Goal: Task Accomplishment & Management: Complete application form

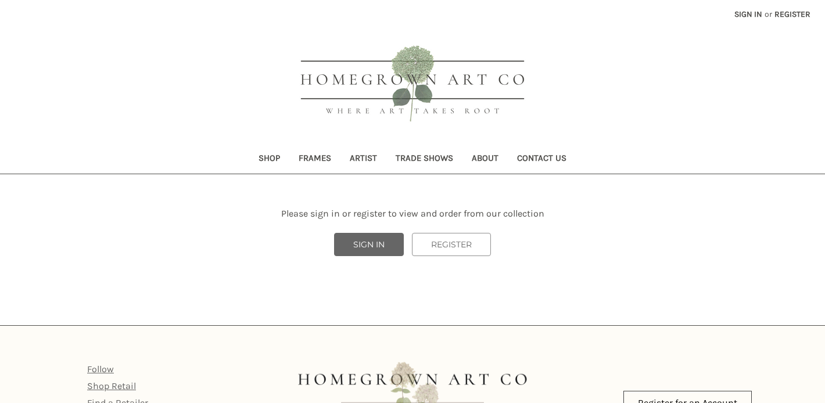
click at [384, 244] on link "SIGN IN" at bounding box center [369, 244] width 70 height 23
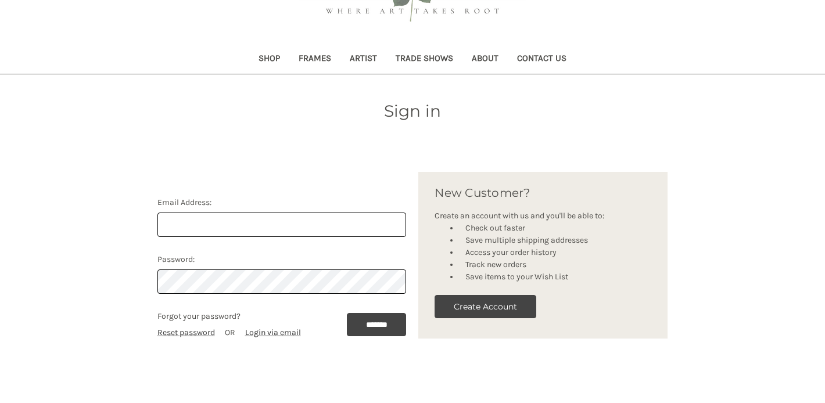
scroll to position [99, 0]
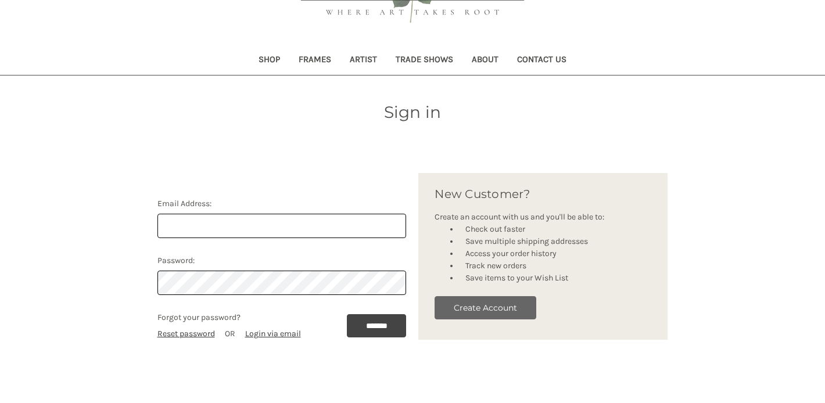
click at [488, 311] on button "Create Account" at bounding box center [486, 307] width 102 height 23
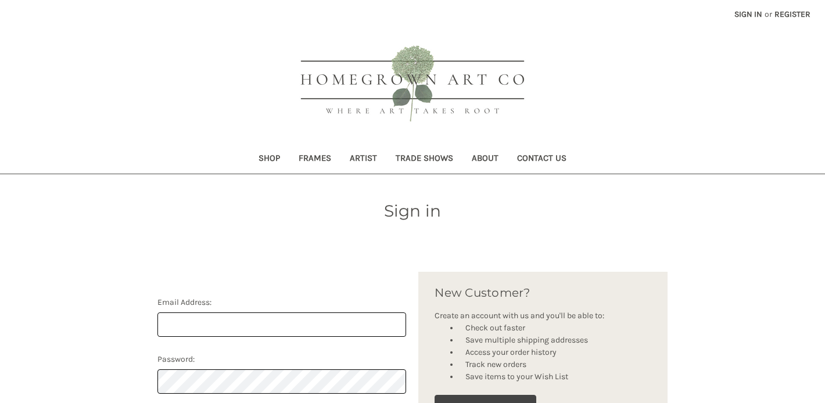
scroll to position [99, 0]
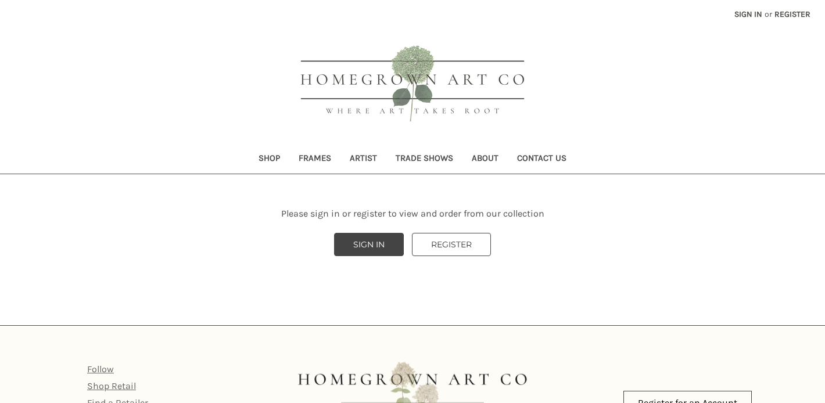
click at [468, 250] on link "REGISTER" at bounding box center [451, 244] width 79 height 23
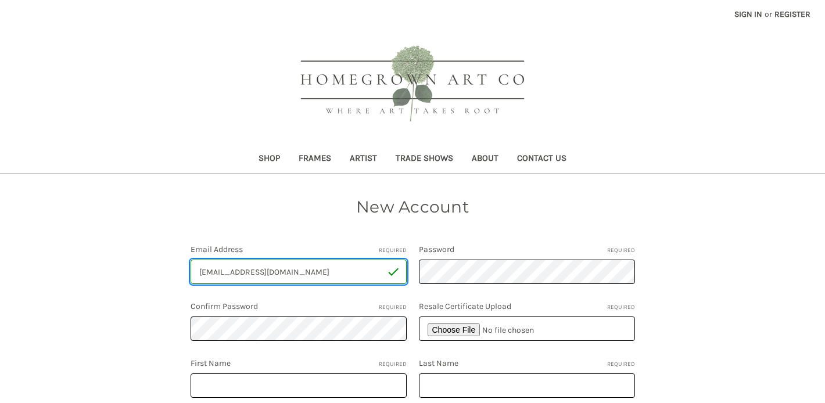
type input "[EMAIL_ADDRESS][DOMAIN_NAME]"
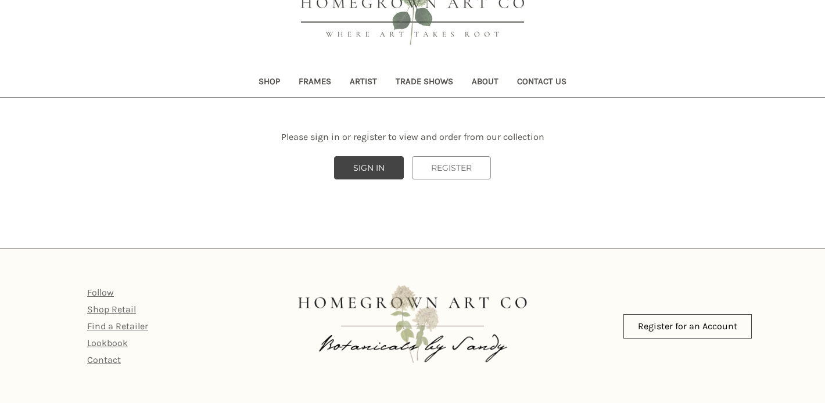
scroll to position [77, 0]
click at [454, 171] on link "REGISTER" at bounding box center [451, 167] width 79 height 23
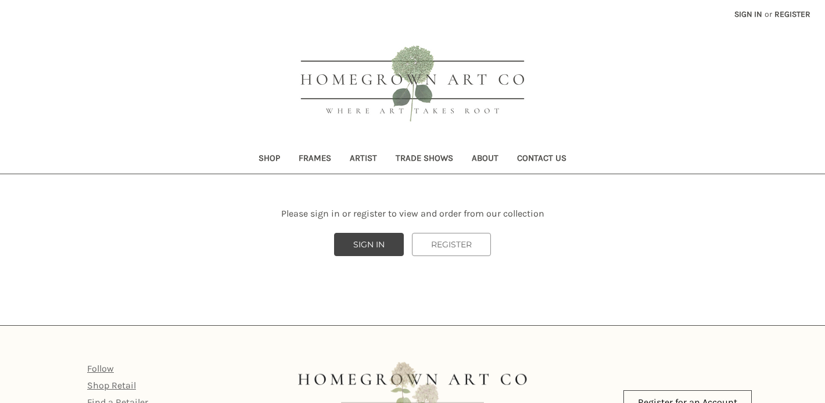
scroll to position [77, 0]
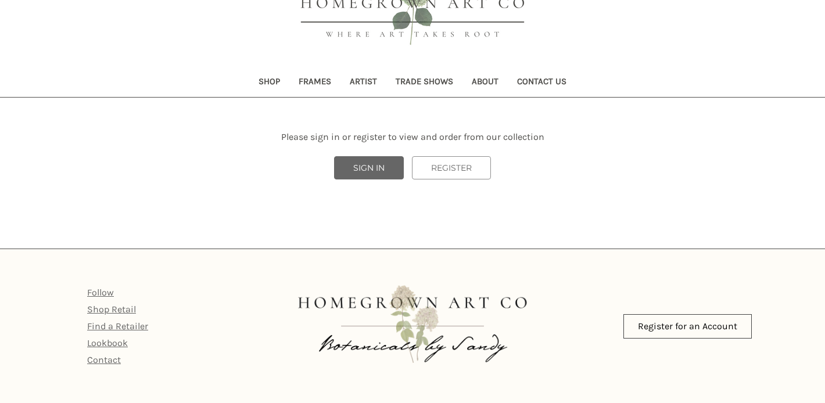
click at [365, 167] on link "SIGN IN" at bounding box center [369, 167] width 70 height 23
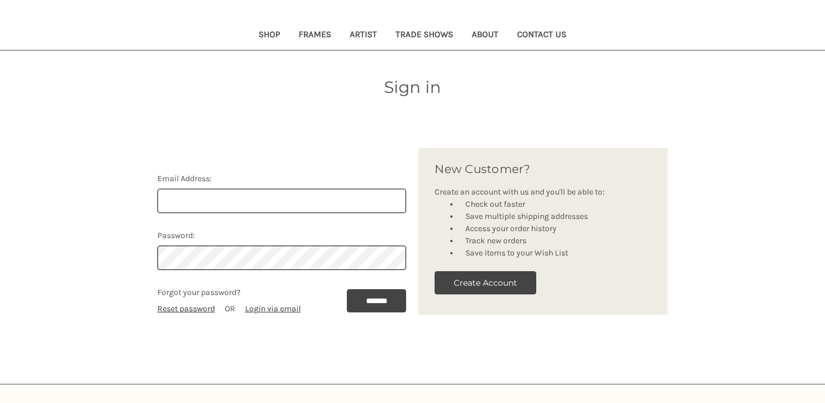
scroll to position [139, 0]
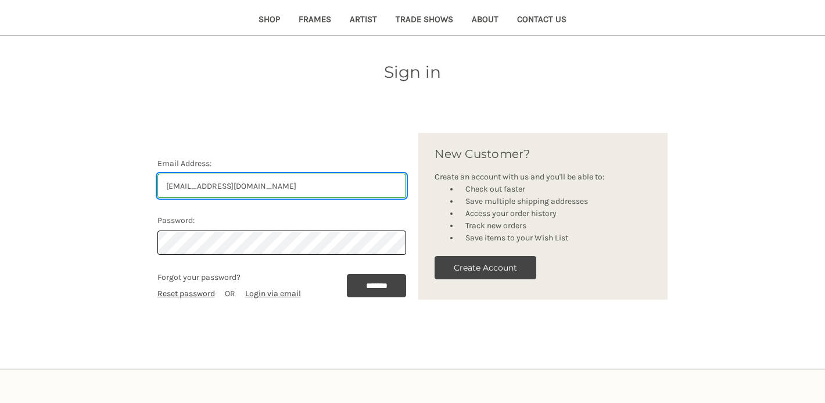
type input "karenhundgen@gmail.com"
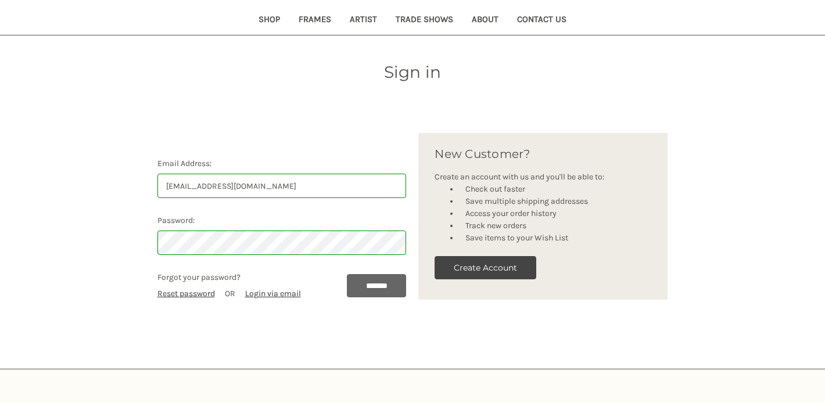
click at [377, 293] on input "*******" at bounding box center [377, 285] width 60 height 23
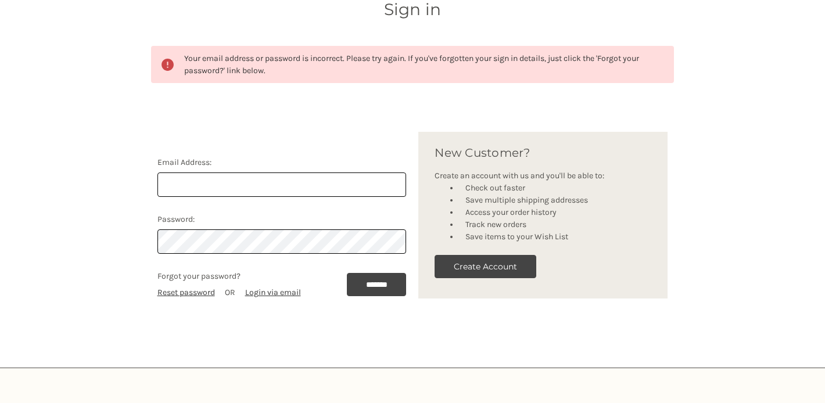
scroll to position [265, 0]
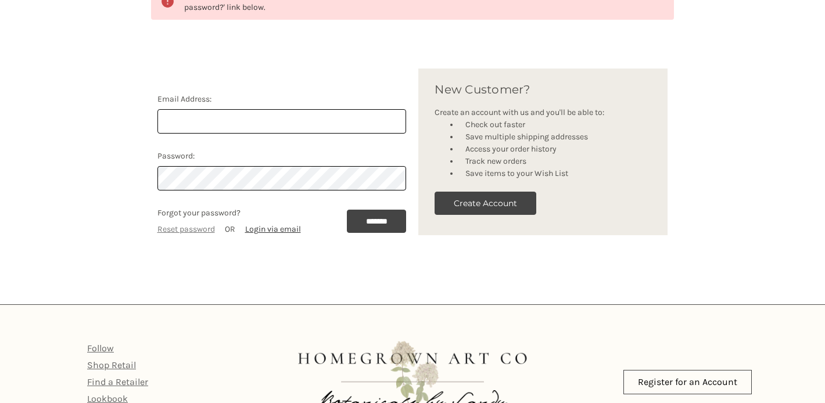
click at [199, 230] on link "Reset password" at bounding box center [186, 229] width 58 height 10
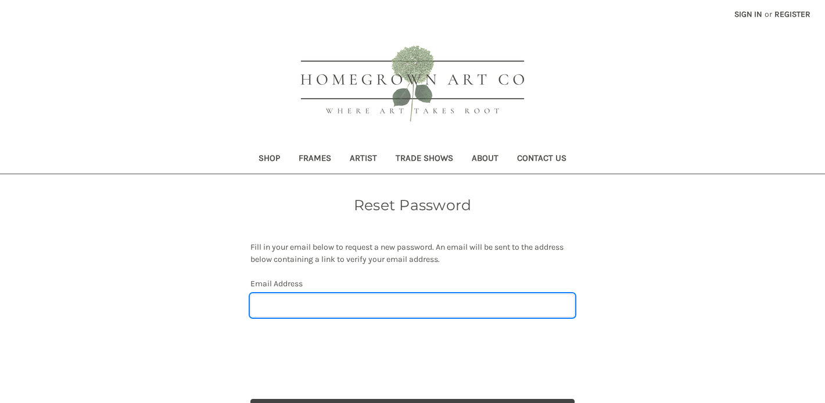
type input "[EMAIL_ADDRESS][DOMAIN_NAME]"
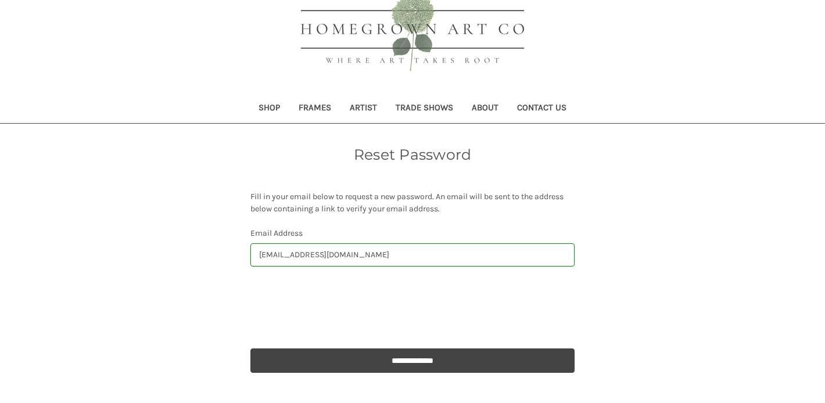
scroll to position [73, 0]
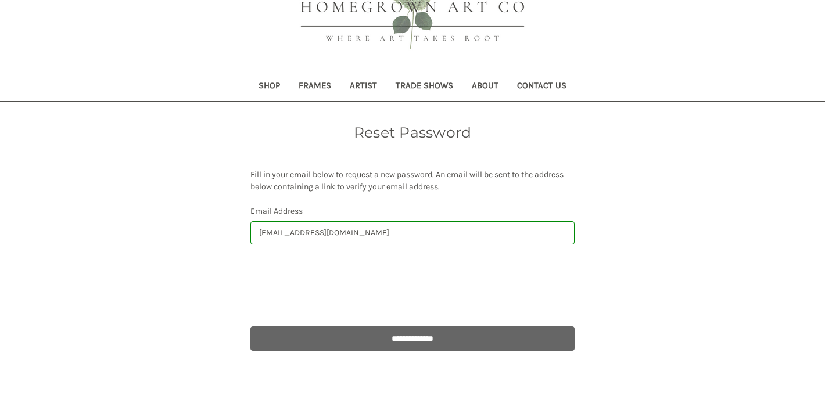
click at [408, 339] on input "**********" at bounding box center [412, 339] width 324 height 24
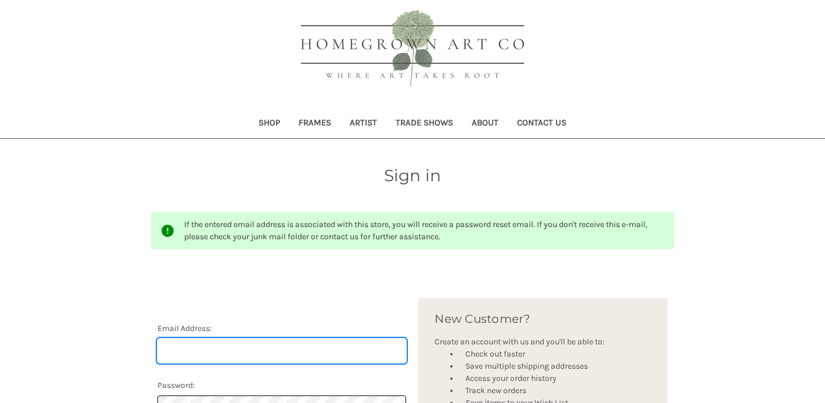
scroll to position [56, 0]
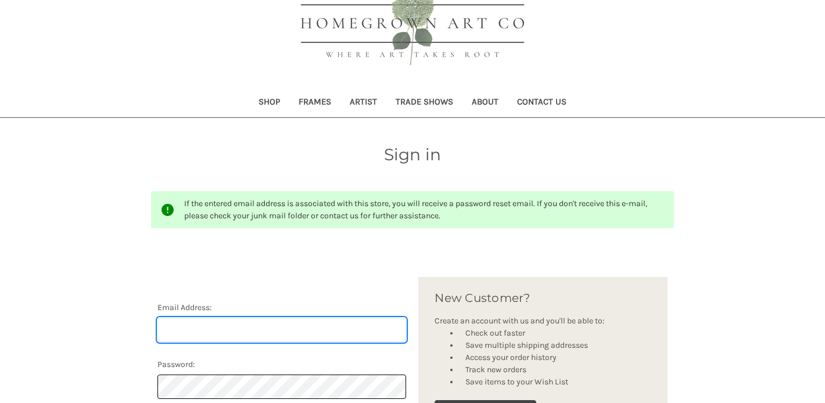
type input "[EMAIL_ADDRESS][DOMAIN_NAME]"
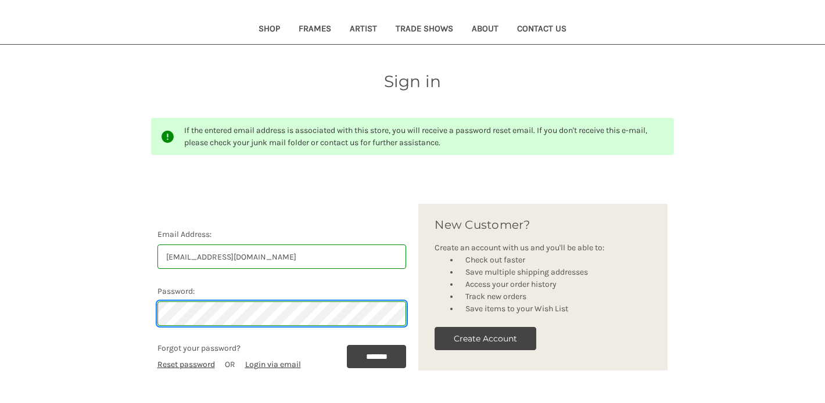
scroll to position [130, 0]
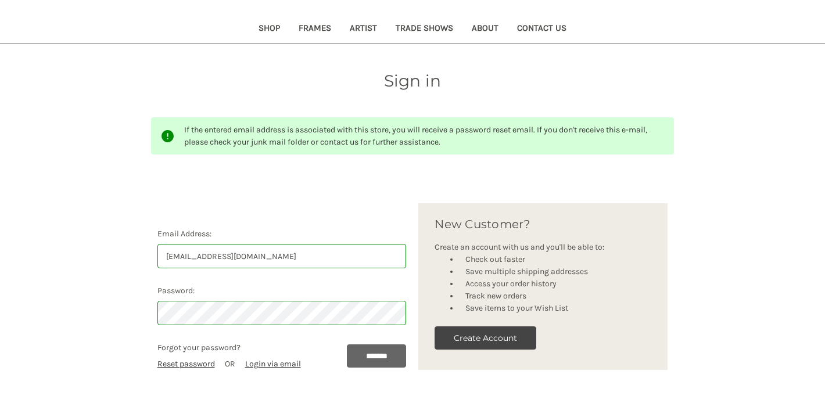
click at [376, 359] on input "*******" at bounding box center [377, 356] width 60 height 23
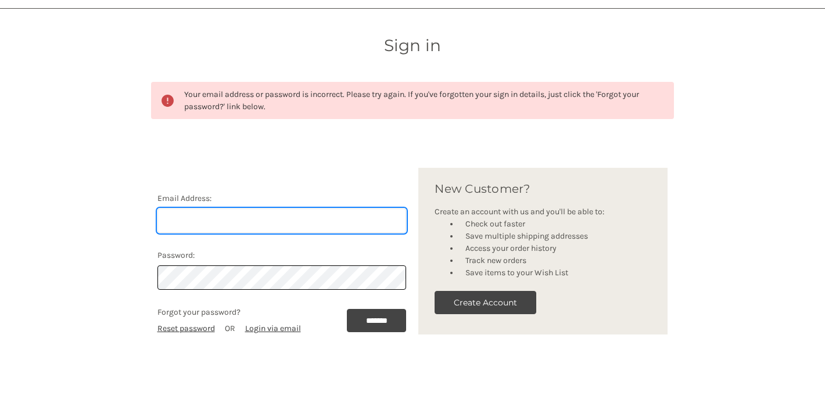
scroll to position [179, 0]
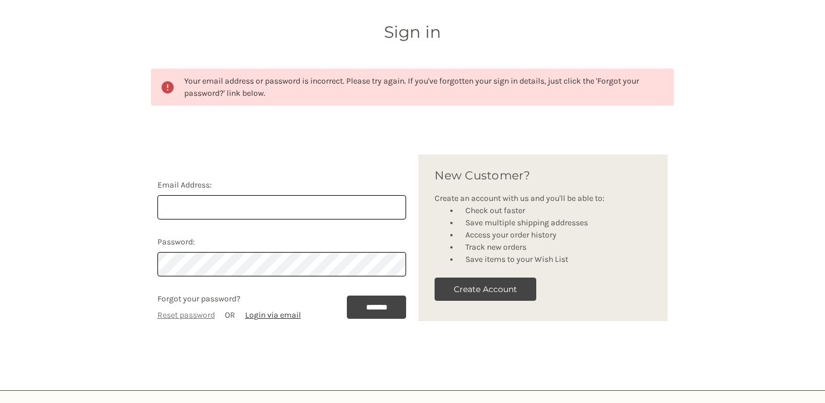
click at [185, 316] on link "Reset password" at bounding box center [186, 315] width 58 height 10
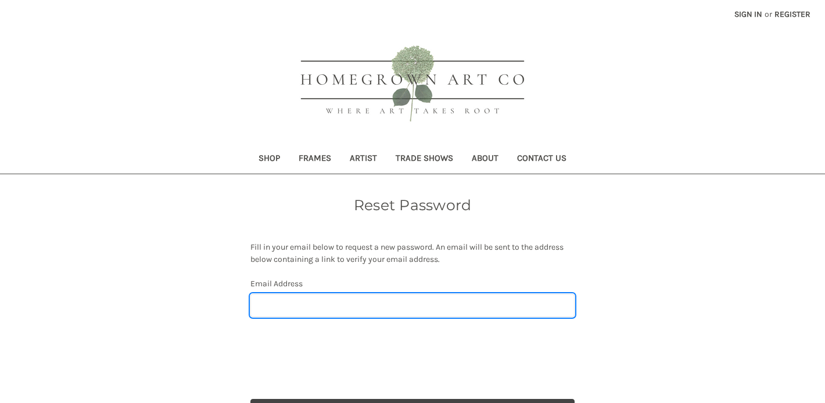
type input "karenhundgen@gmail.com"
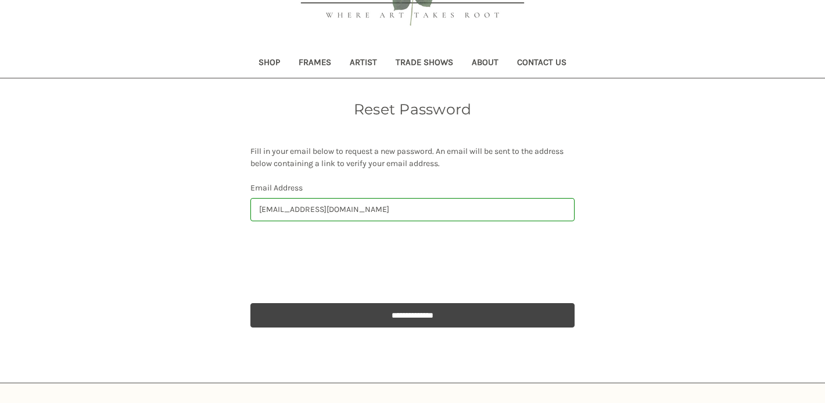
scroll to position [97, 0]
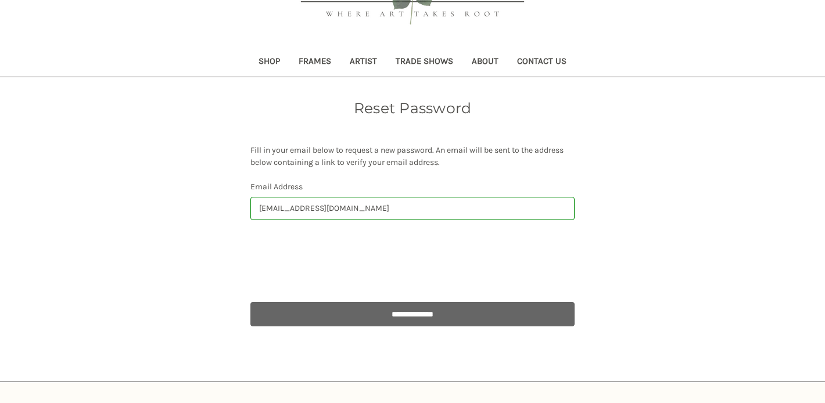
click at [399, 317] on input "**********" at bounding box center [412, 314] width 324 height 24
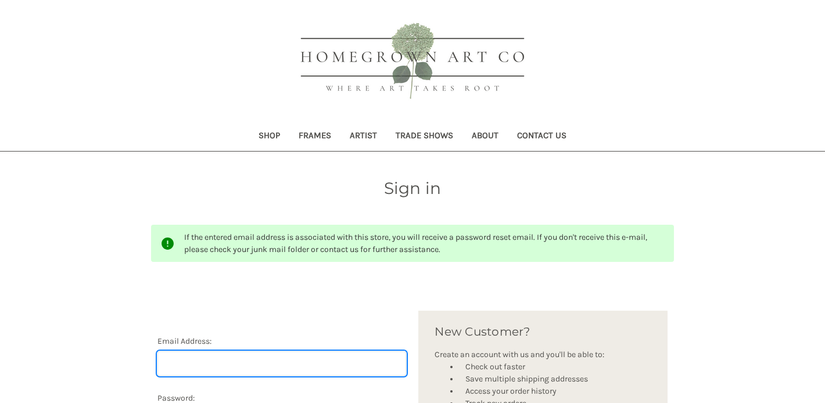
scroll to position [28, 0]
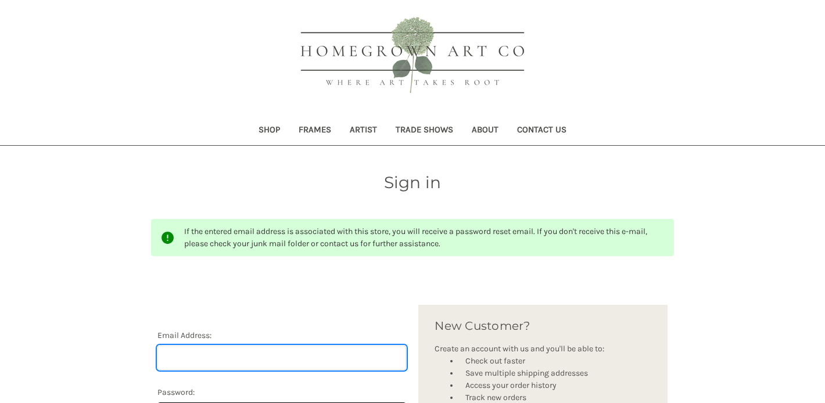
click at [264, 357] on input "Email Address:" at bounding box center [281, 358] width 249 height 24
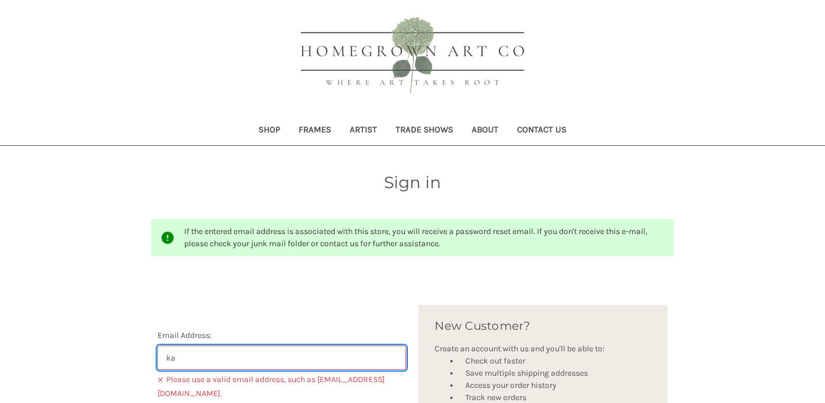
type input "k"
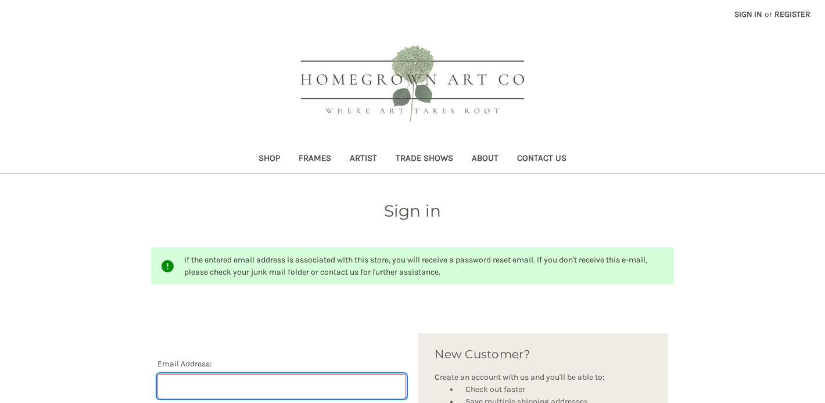
scroll to position [0, 0]
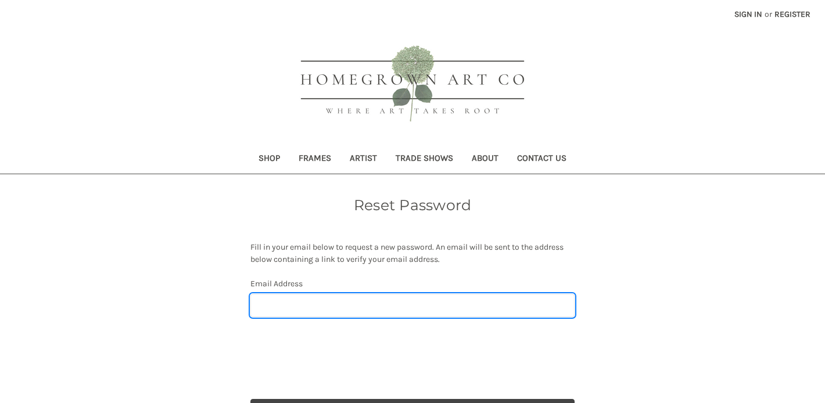
scroll to position [97, 0]
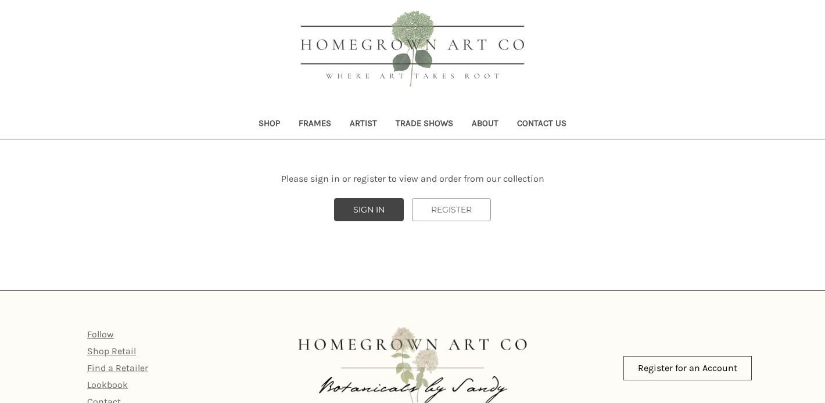
scroll to position [44, 0]
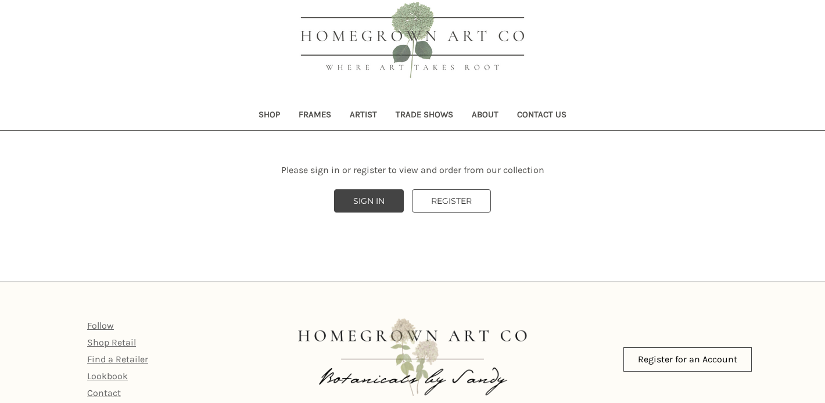
click at [451, 203] on link "REGISTER" at bounding box center [451, 200] width 79 height 23
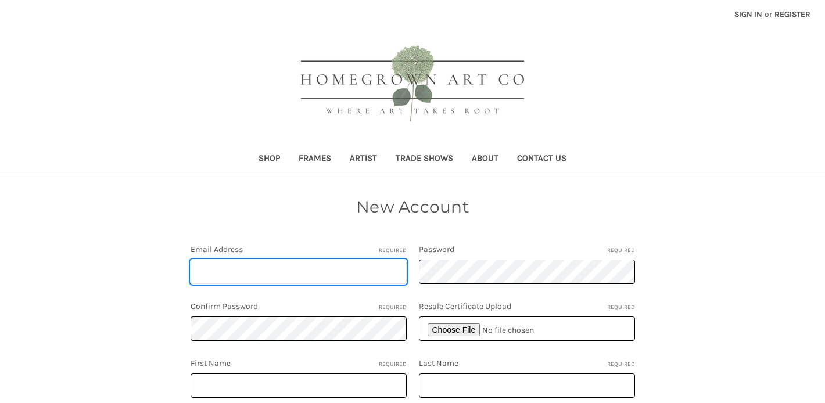
type input "[EMAIL_ADDRESS][DOMAIN_NAME]"
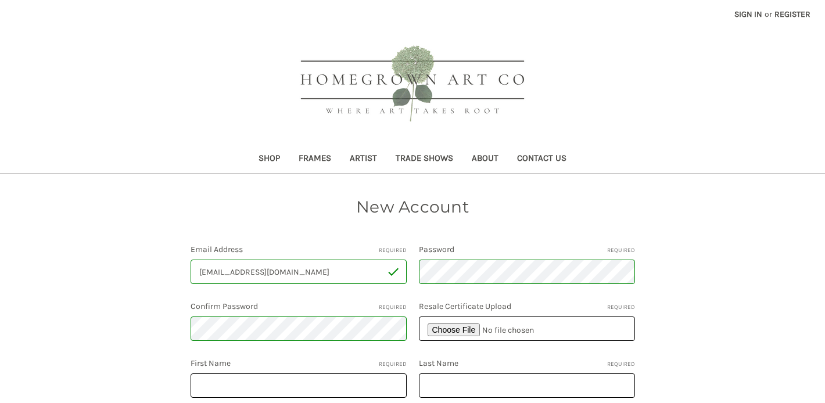
click at [572, 332] on input "file" at bounding box center [527, 329] width 216 height 24
type input "C:\fakepath\tempImageG6Rwff.jpg"
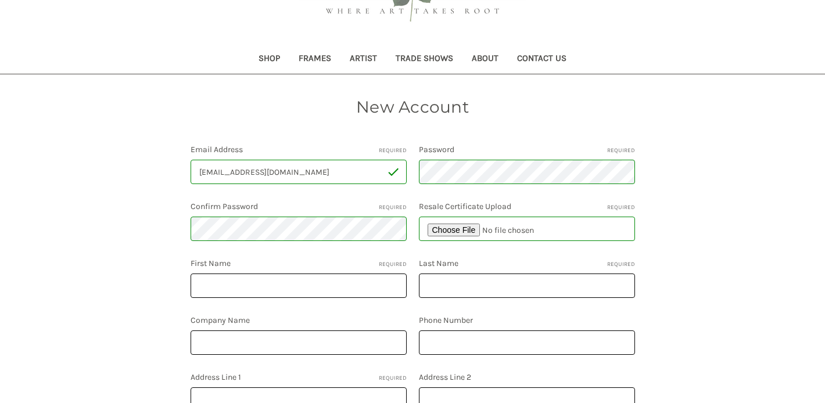
scroll to position [113, 0]
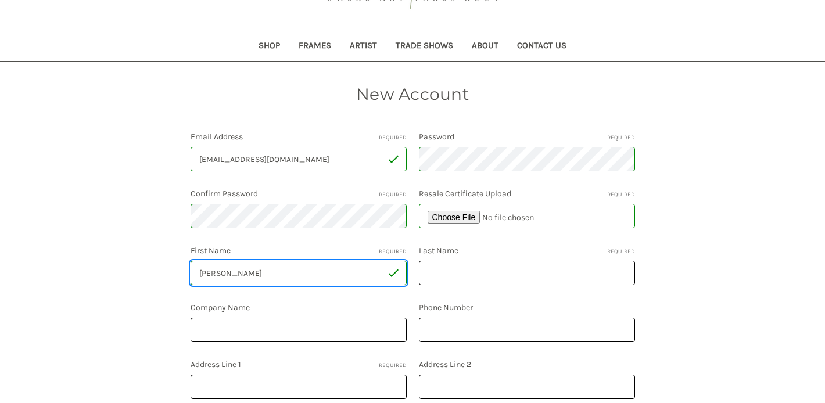
type input "Karen"
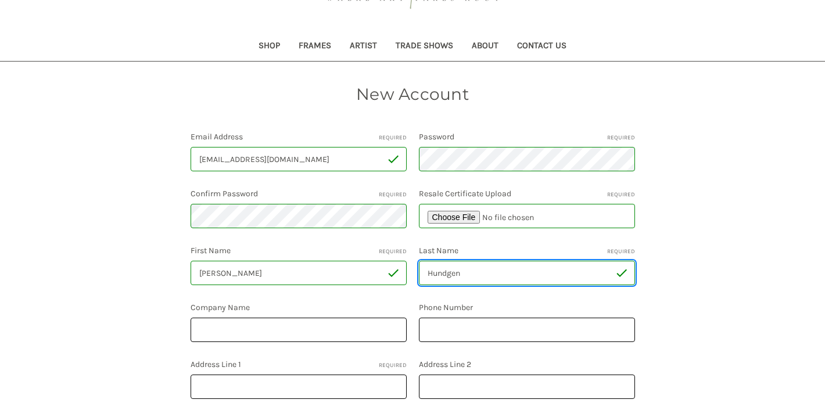
type input "Hundgen"
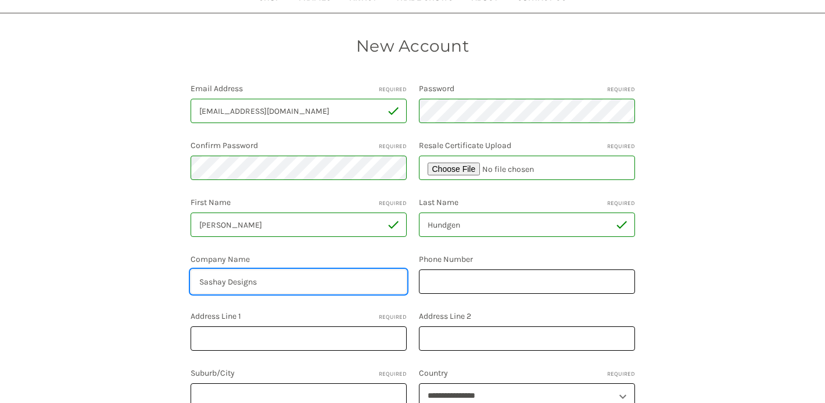
scroll to position [163, 0]
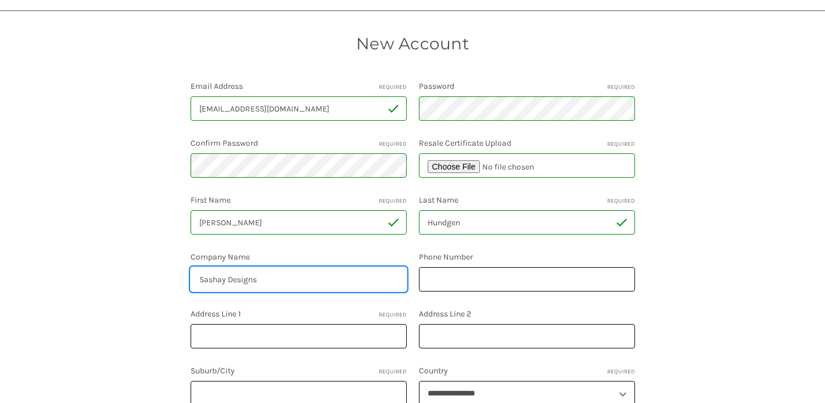
type input "Sashay Designs"
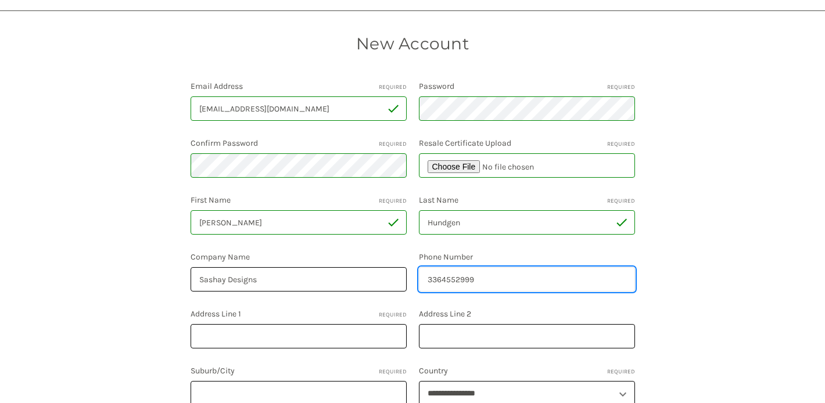
type input "3364552999"
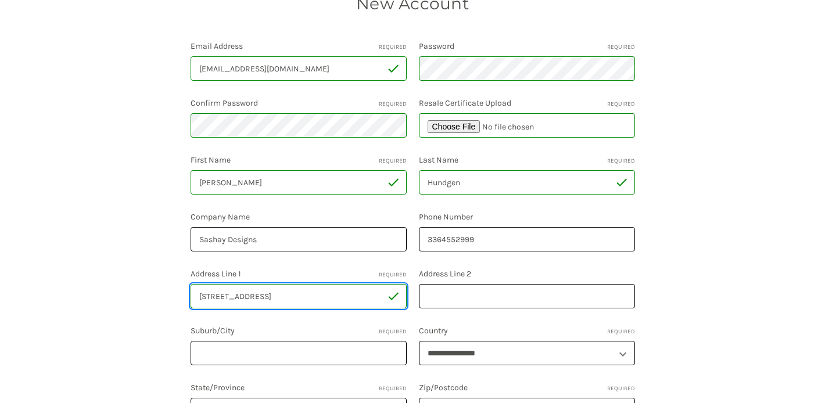
scroll to position [206, 0]
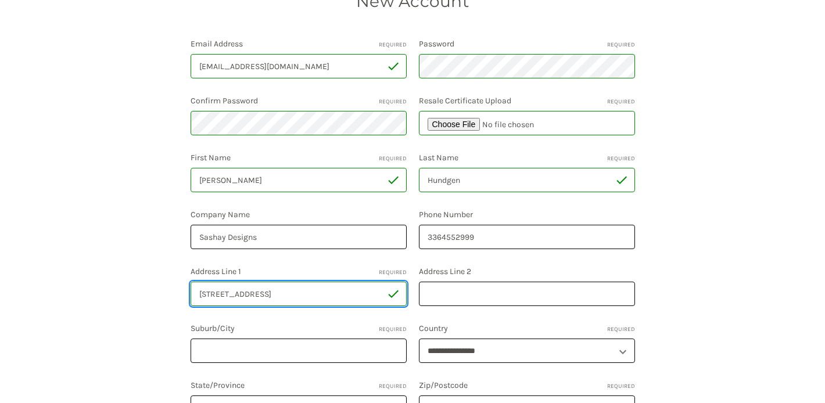
type input "620 Topwater Lane"
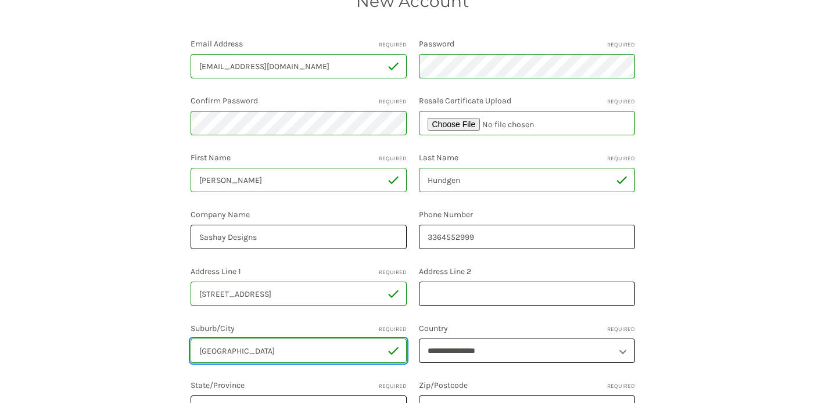
type input "Greensboro"
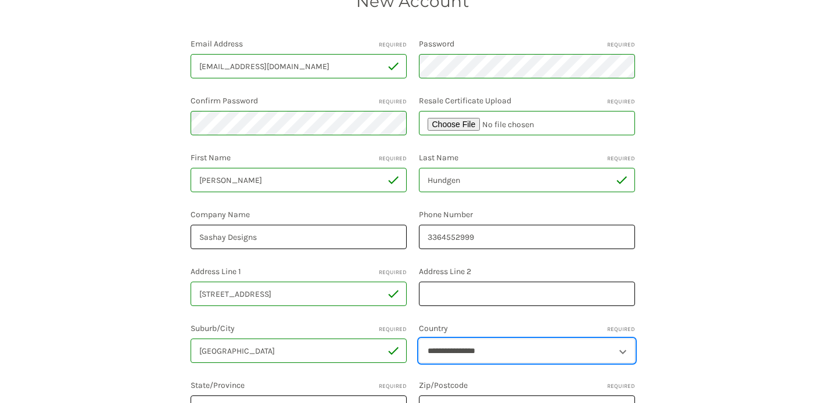
select select "**********"
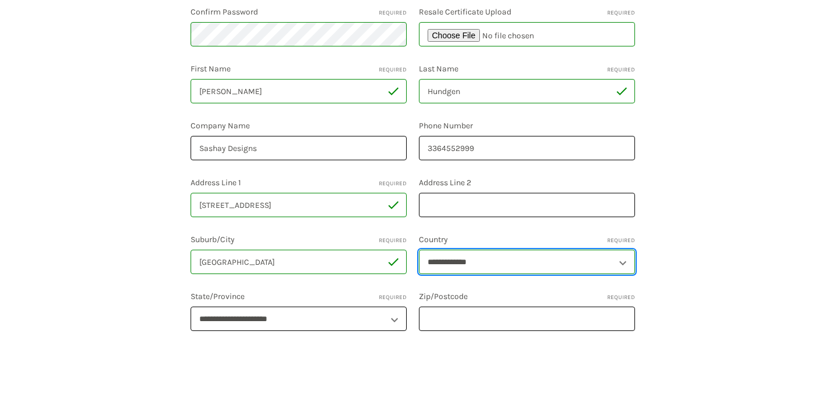
scroll to position [309, 0]
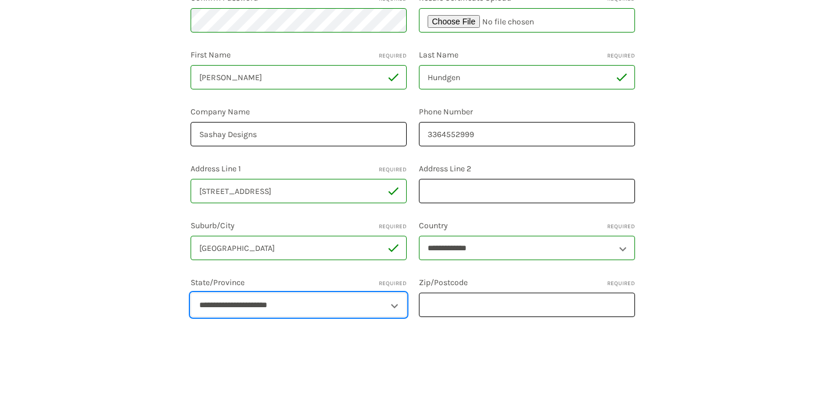
select select "**********"
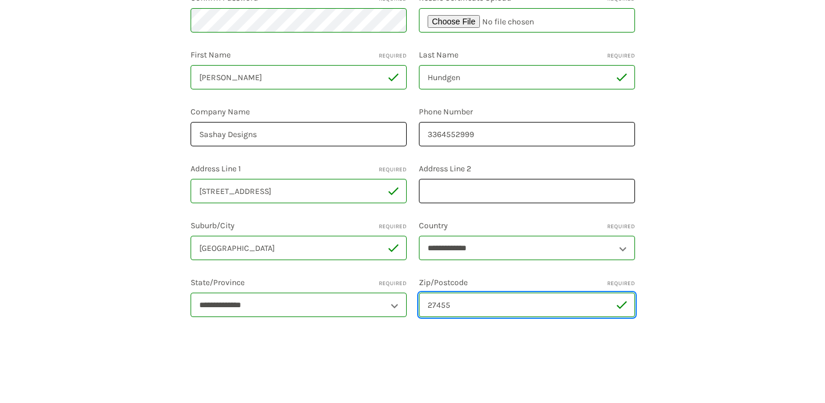
type input "27455"
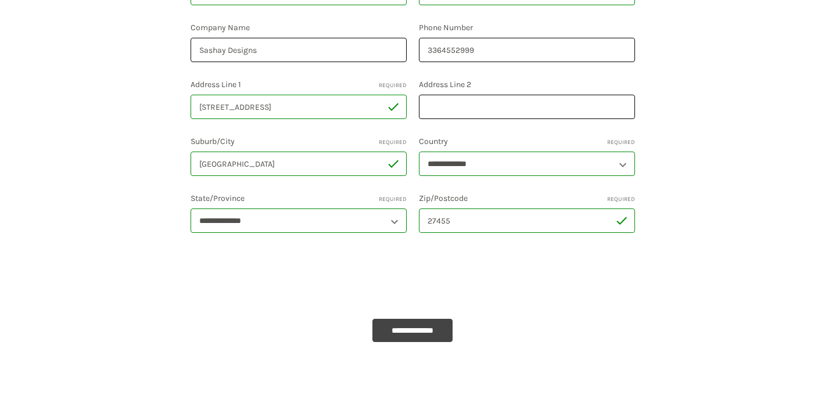
scroll to position [417, 0]
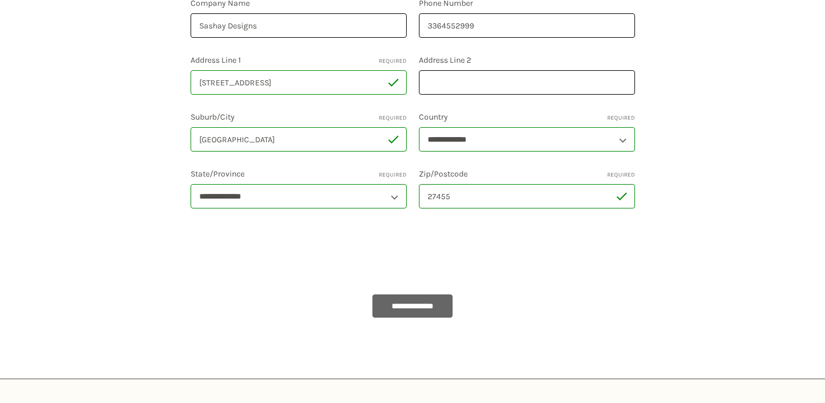
click at [421, 306] on input "**********" at bounding box center [412, 306] width 80 height 23
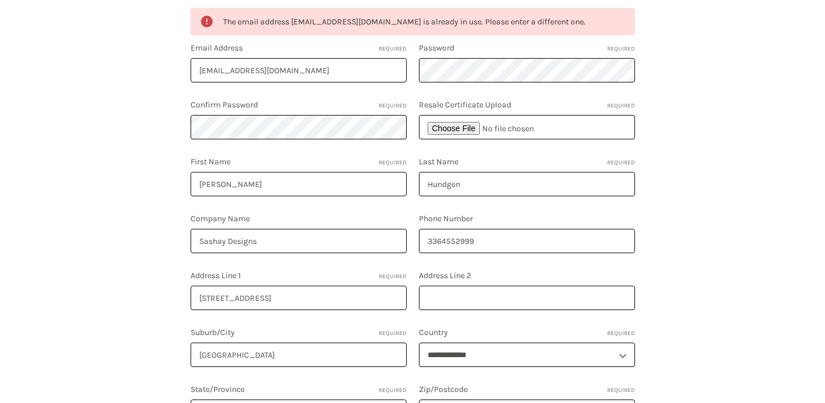
scroll to position [234, 0]
click at [489, 128] on input "file" at bounding box center [527, 128] width 216 height 24
type input "C:\fakepath\Sashay Business.pdf"
click at [510, 128] on input "file" at bounding box center [527, 128] width 216 height 24
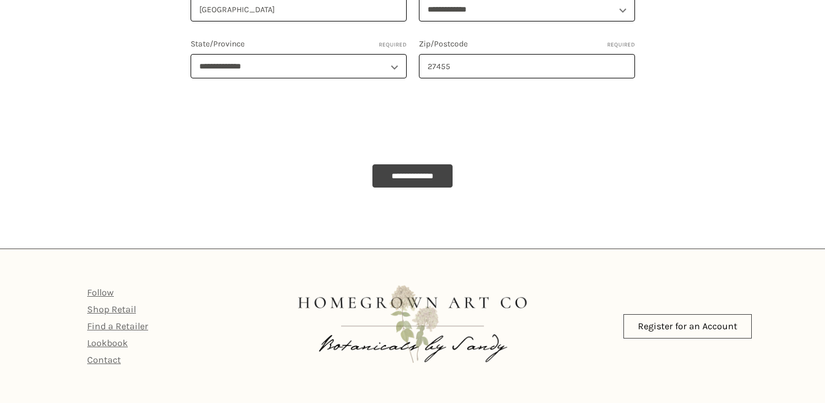
scroll to position [581, 0]
click at [413, 172] on input "**********" at bounding box center [412, 175] width 80 height 23
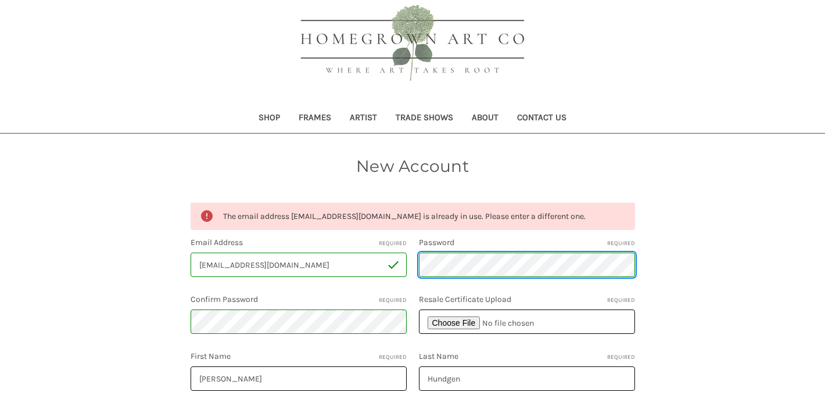
scroll to position [32, 0]
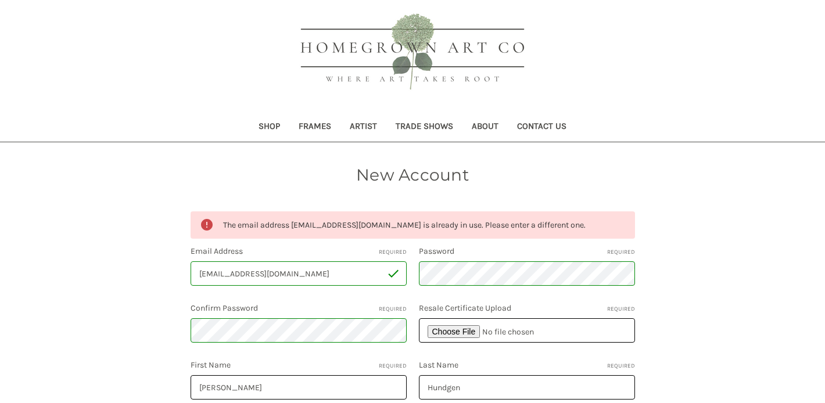
click at [260, 126] on link "Shop" at bounding box center [269, 127] width 40 height 28
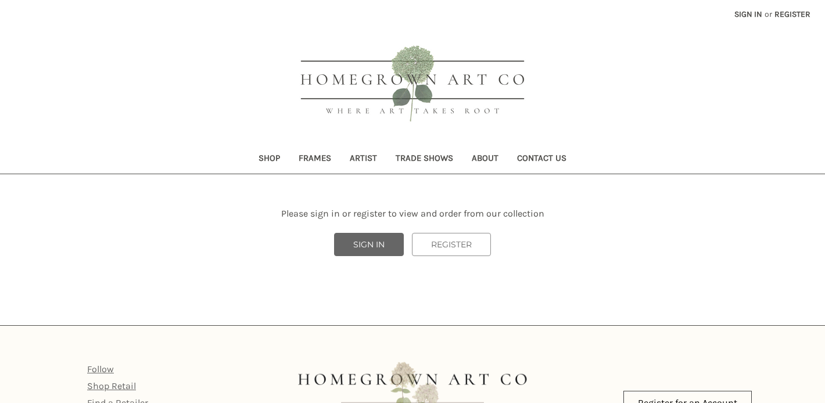
click at [364, 246] on link "SIGN IN" at bounding box center [369, 244] width 70 height 23
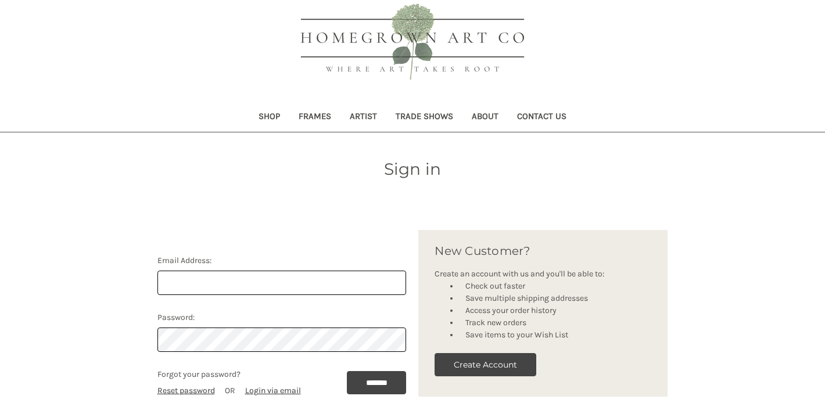
scroll to position [48, 0]
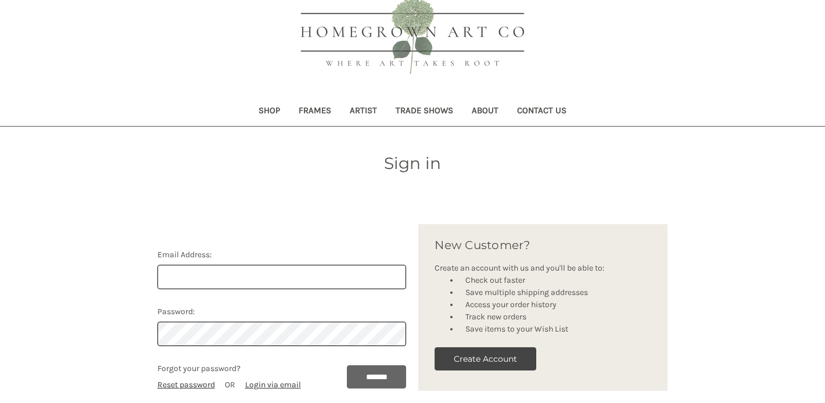
click at [371, 381] on input "*******" at bounding box center [377, 376] width 60 height 23
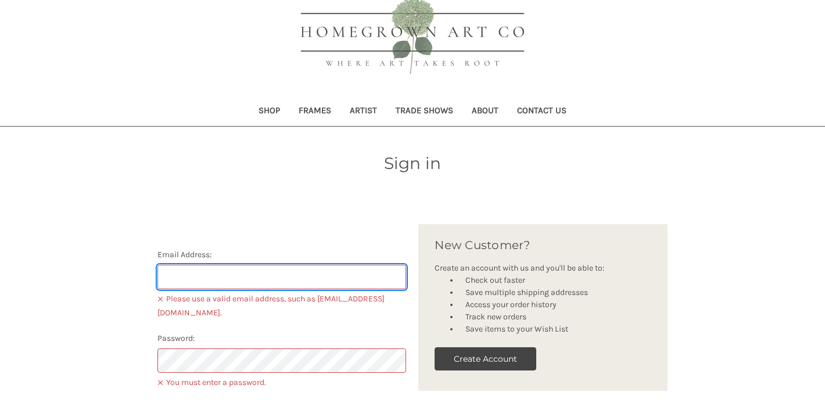
click at [191, 267] on input "Email Address:" at bounding box center [281, 277] width 249 height 24
type input "[EMAIL_ADDRESS][DOMAIN_NAME]"
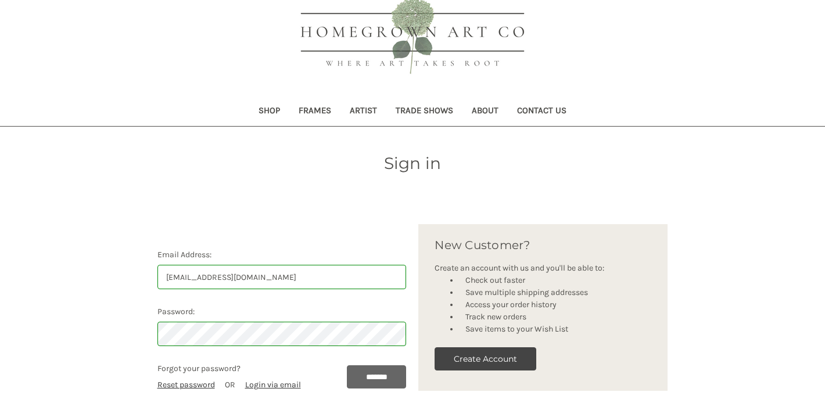
click at [363, 378] on input "*******" at bounding box center [377, 376] width 60 height 23
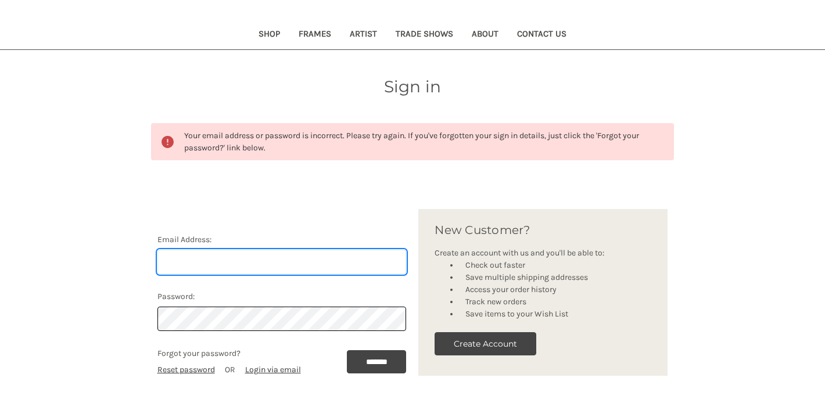
scroll to position [102, 0]
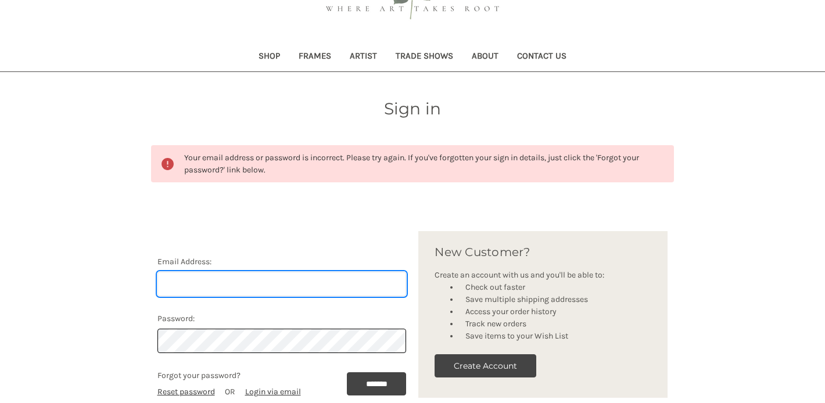
click at [220, 291] on input "Email Address:" at bounding box center [281, 284] width 249 height 24
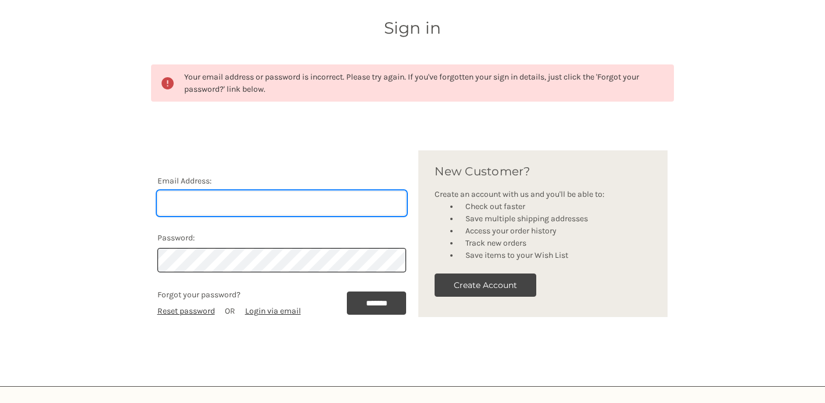
scroll to position [189, 0]
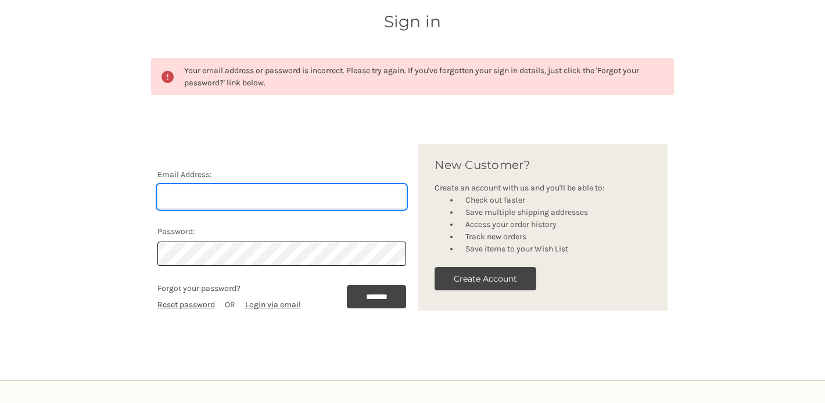
click at [177, 199] on input "Email Address:" at bounding box center [281, 197] width 249 height 24
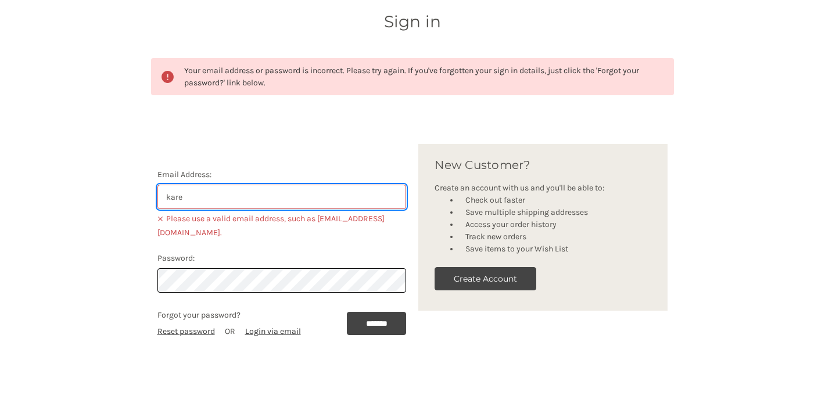
type input "karenhundgen@gmail.com"
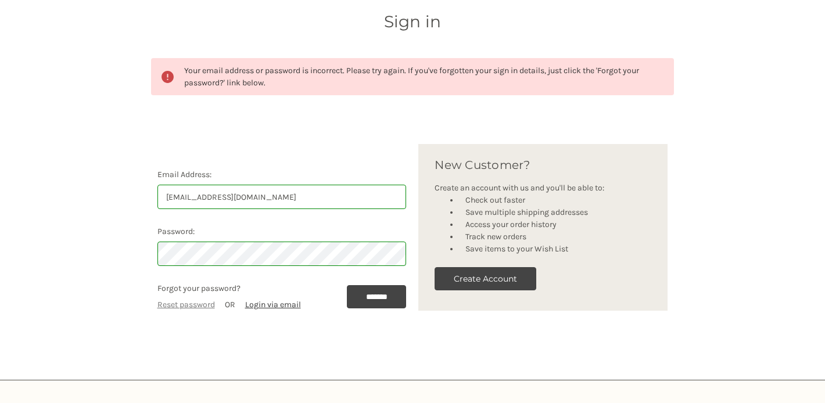
click at [193, 307] on link "Reset password" at bounding box center [186, 305] width 58 height 10
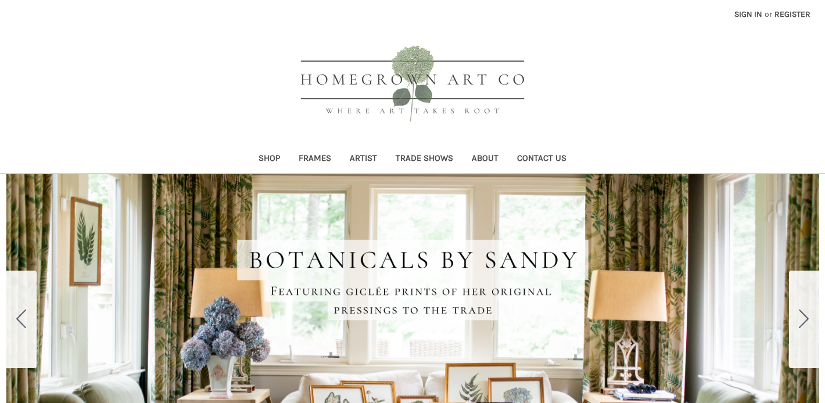
click at [741, 12] on link "Sign in" at bounding box center [748, 14] width 41 height 28
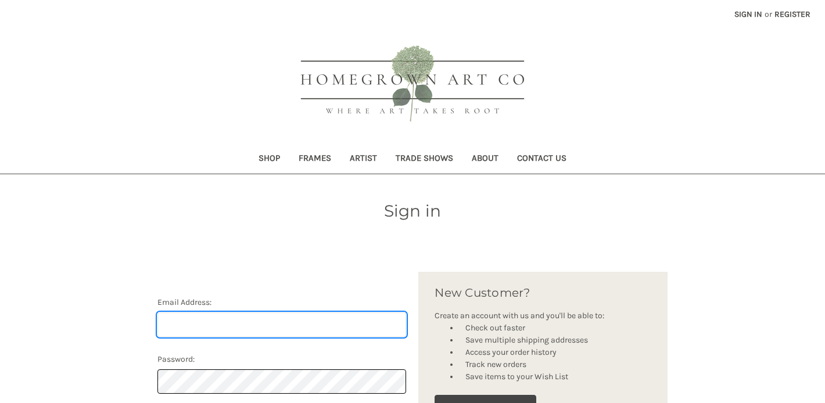
type input "karenhundgen@gmail.com"
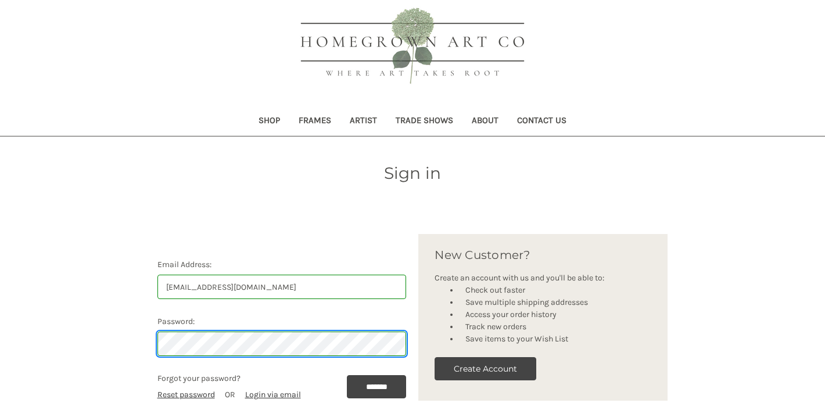
scroll to position [62, 0]
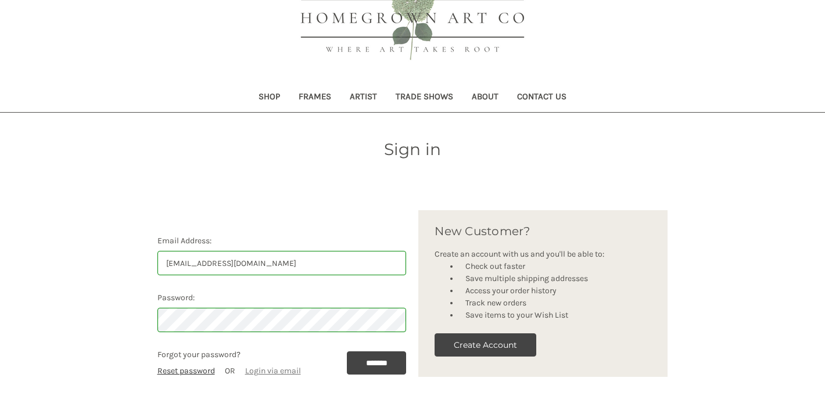
click at [288, 372] on link "Login via email" at bounding box center [273, 371] width 56 height 10
click at [385, 360] on input "*******" at bounding box center [377, 363] width 60 height 23
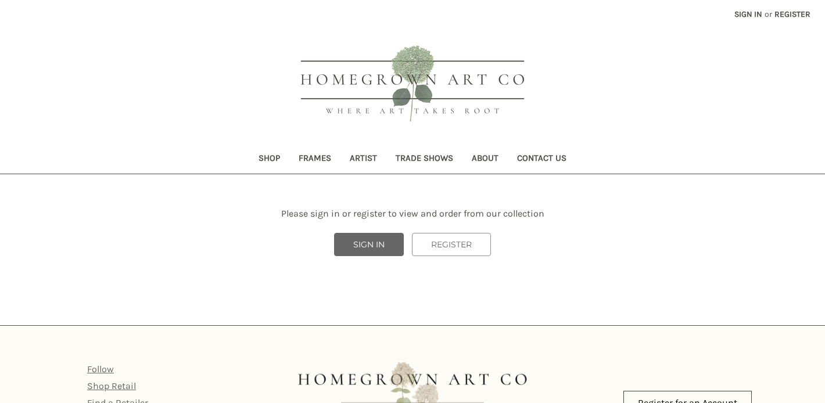
click at [381, 245] on link "SIGN IN" at bounding box center [369, 244] width 70 height 23
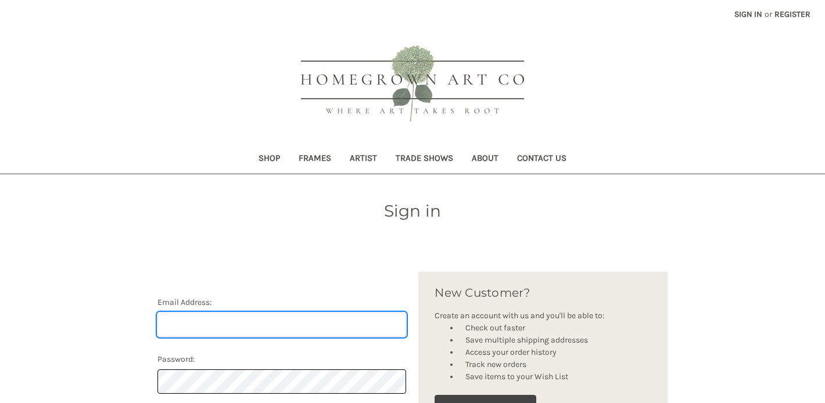
type input "[EMAIL_ADDRESS][DOMAIN_NAME]"
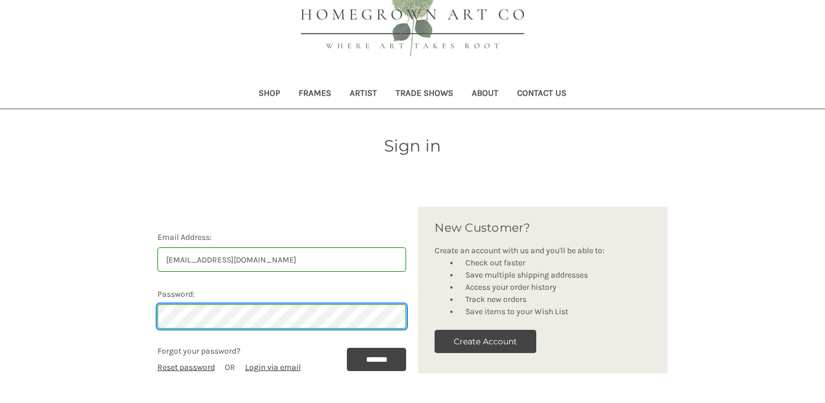
scroll to position [74, 0]
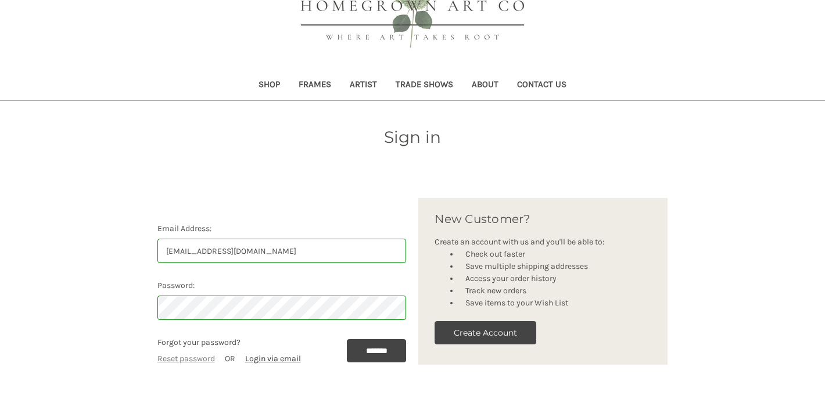
click at [197, 357] on link "Reset password" at bounding box center [186, 359] width 58 height 10
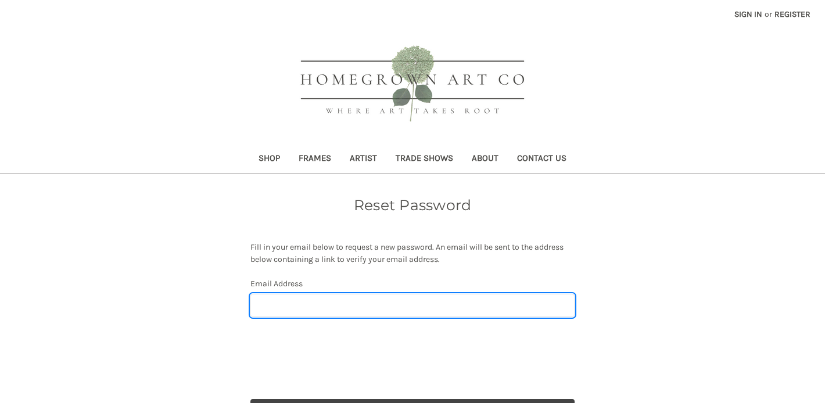
type input "[EMAIL_ADDRESS][DOMAIN_NAME]"
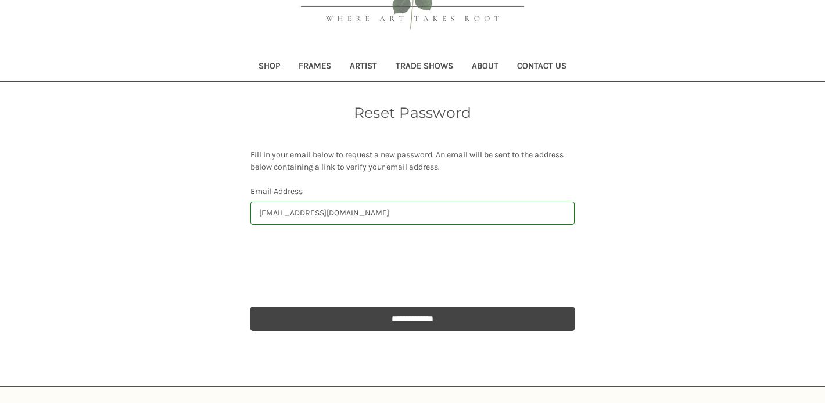
scroll to position [93, 0]
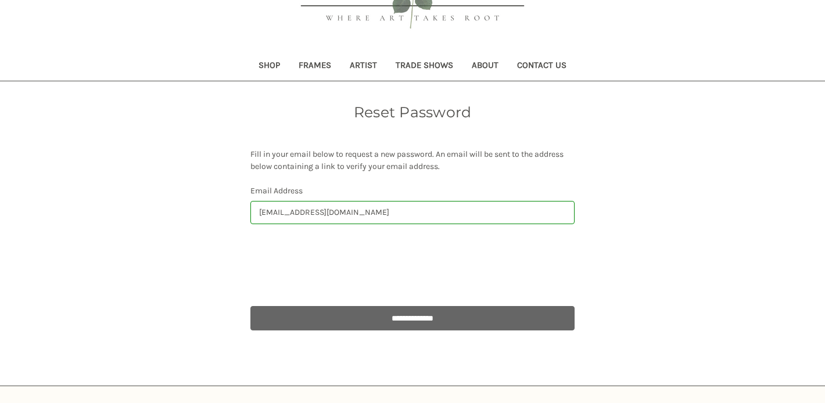
click at [431, 320] on input "**********" at bounding box center [412, 318] width 324 height 24
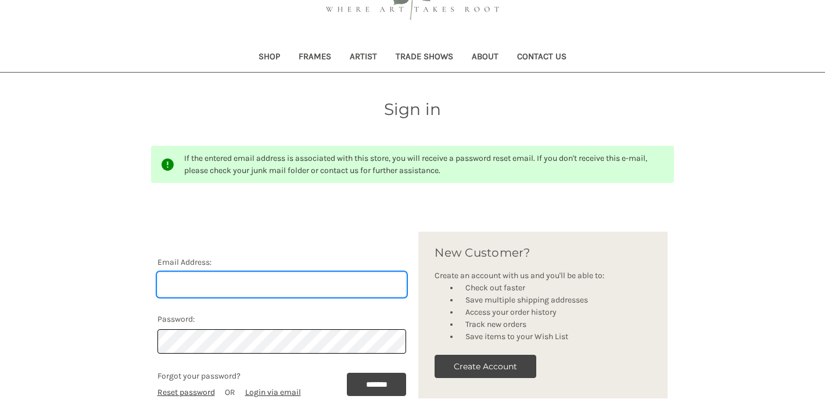
scroll to position [104, 0]
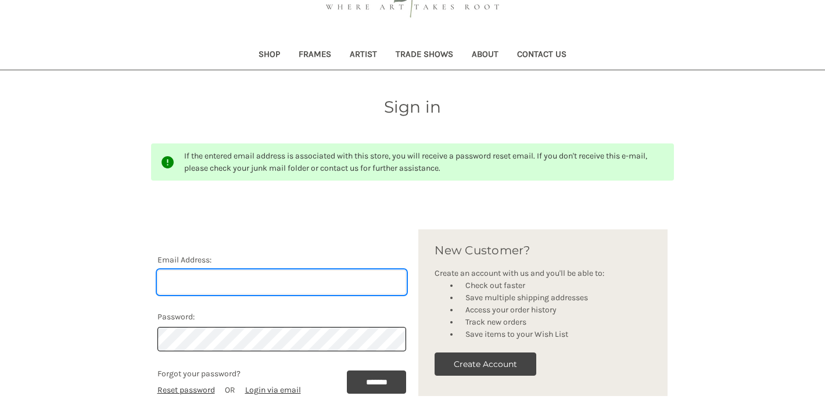
type input "[EMAIL_ADDRESS][DOMAIN_NAME]"
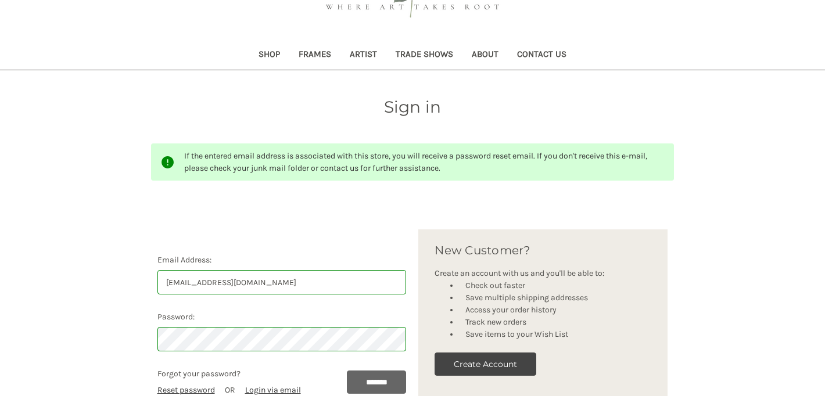
click at [367, 383] on input "*******" at bounding box center [377, 382] width 60 height 23
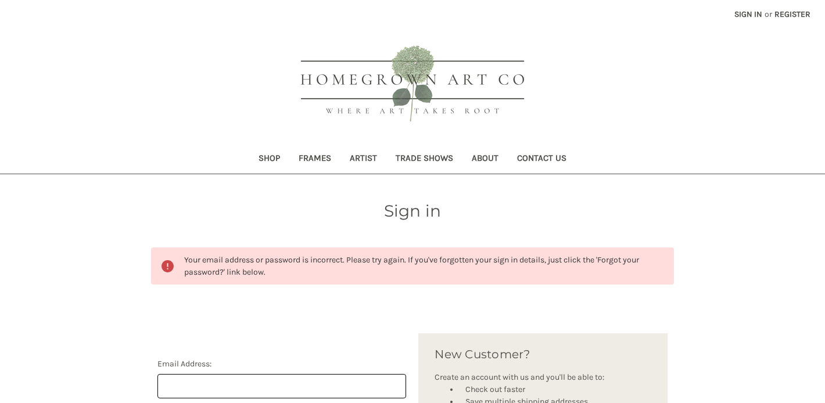
click at [422, 159] on link "Trade Shows" at bounding box center [424, 159] width 76 height 28
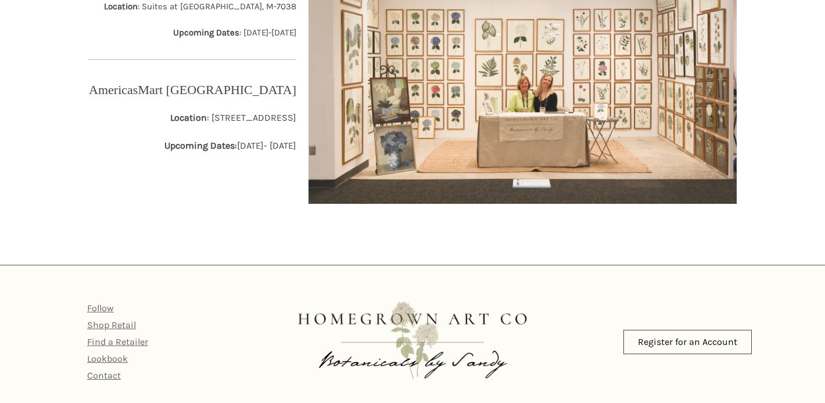
scroll to position [319, 0]
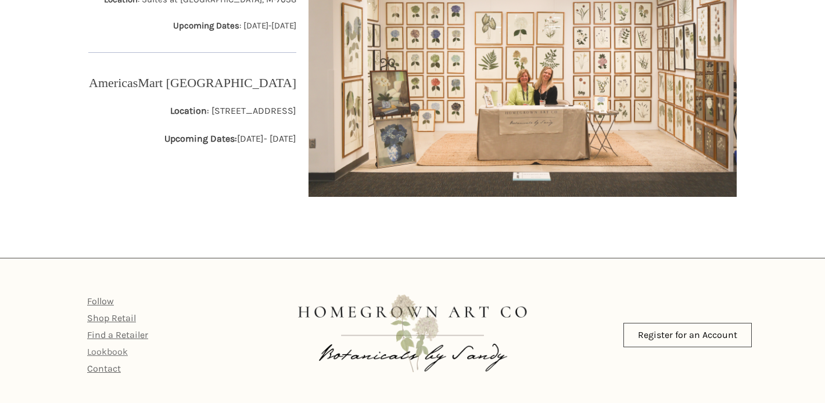
click at [107, 353] on link "Lookbook" at bounding box center [107, 351] width 41 height 11
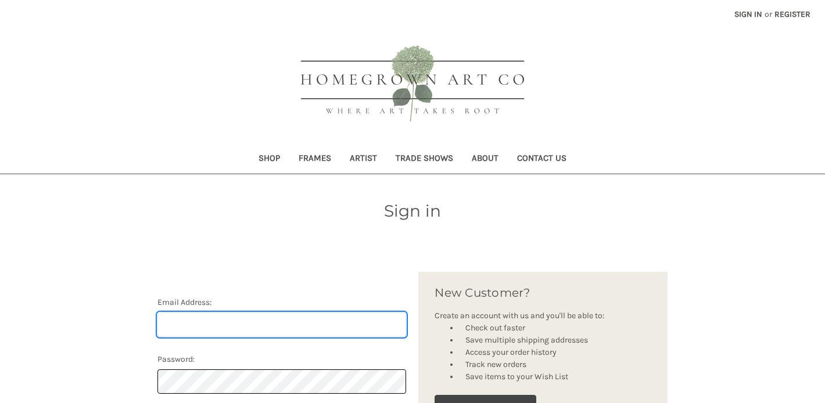
type input "karenhundgen@gmail.com"
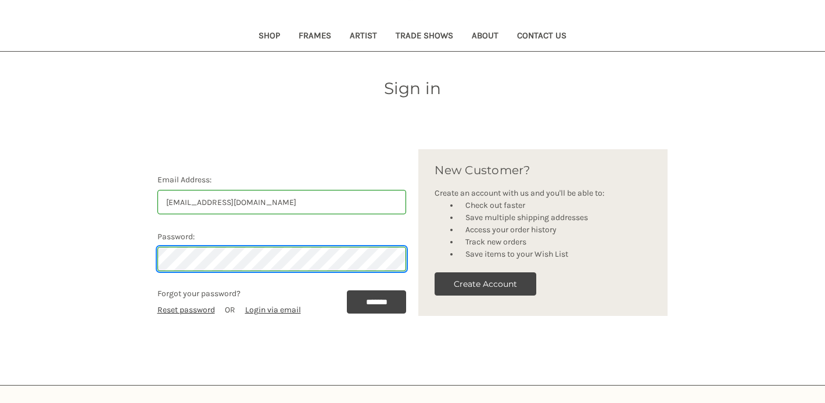
scroll to position [139, 0]
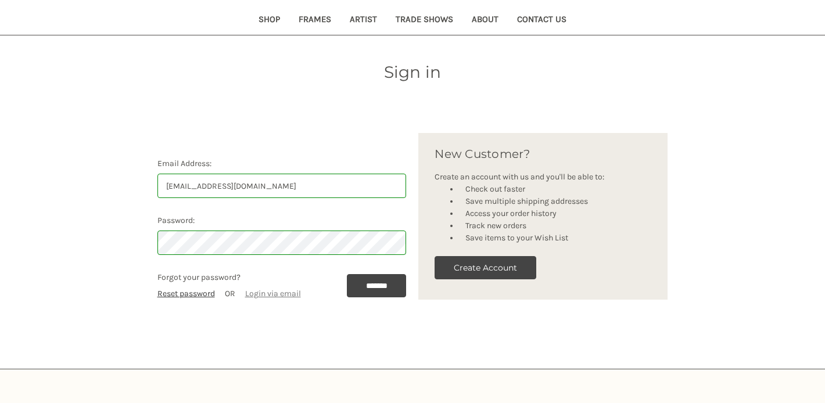
click at [263, 294] on link "Login via email" at bounding box center [273, 294] width 56 height 10
